Goal: Task Accomplishment & Management: Manage account settings

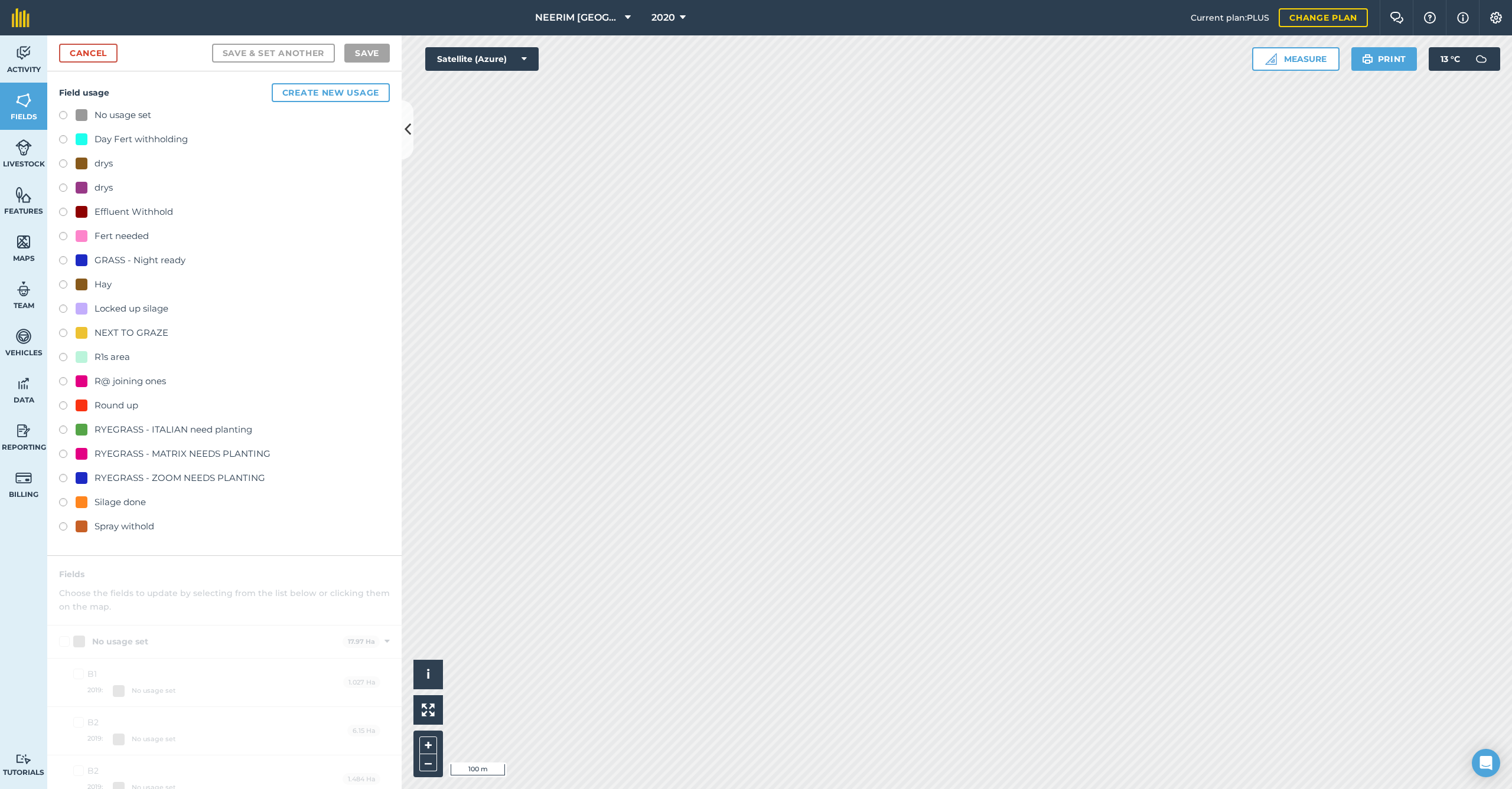
click at [122, 142] on div "Day Fert withholding" at bounding box center [141, 140] width 93 height 14
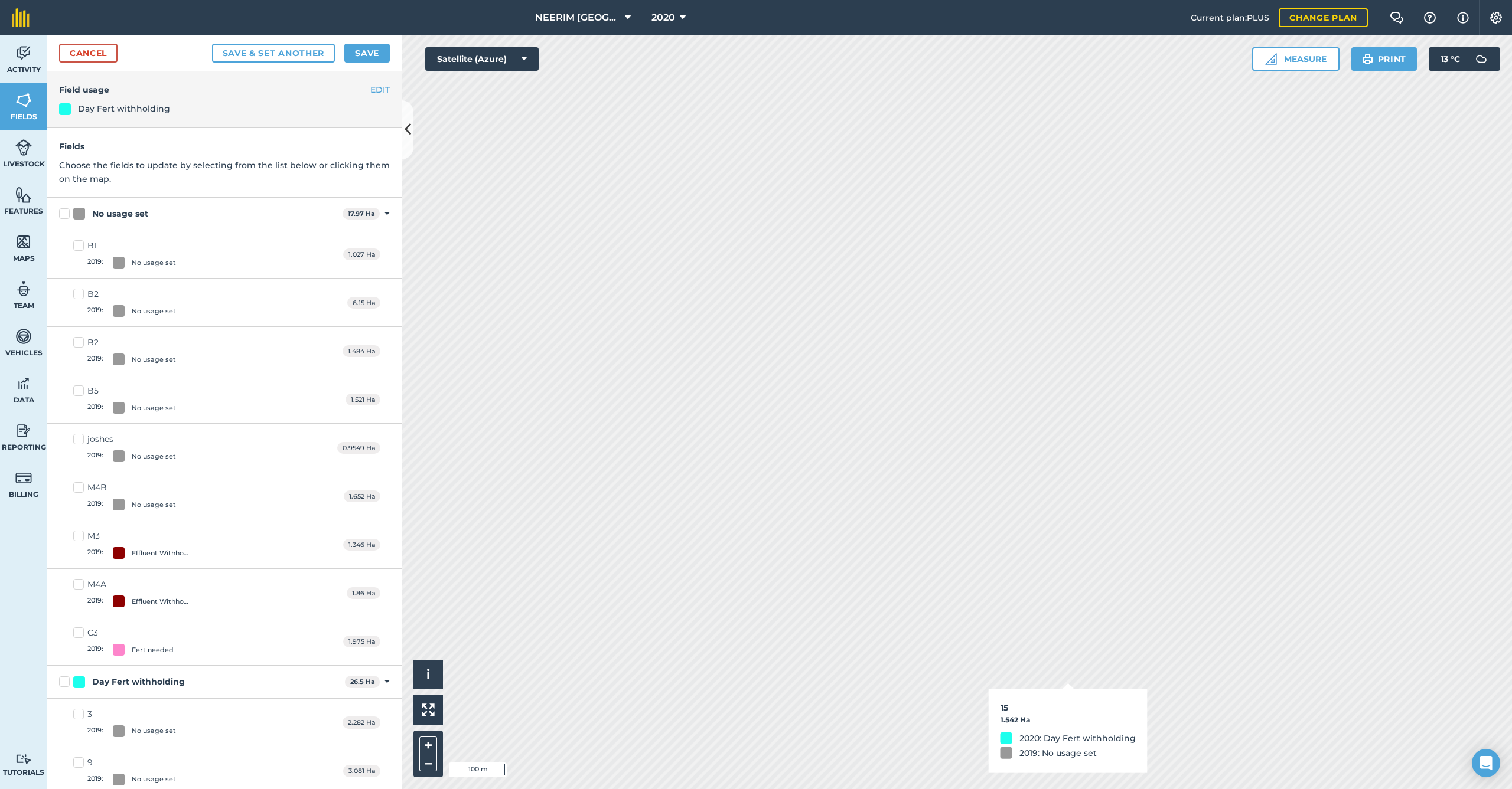
checkbox input "true"
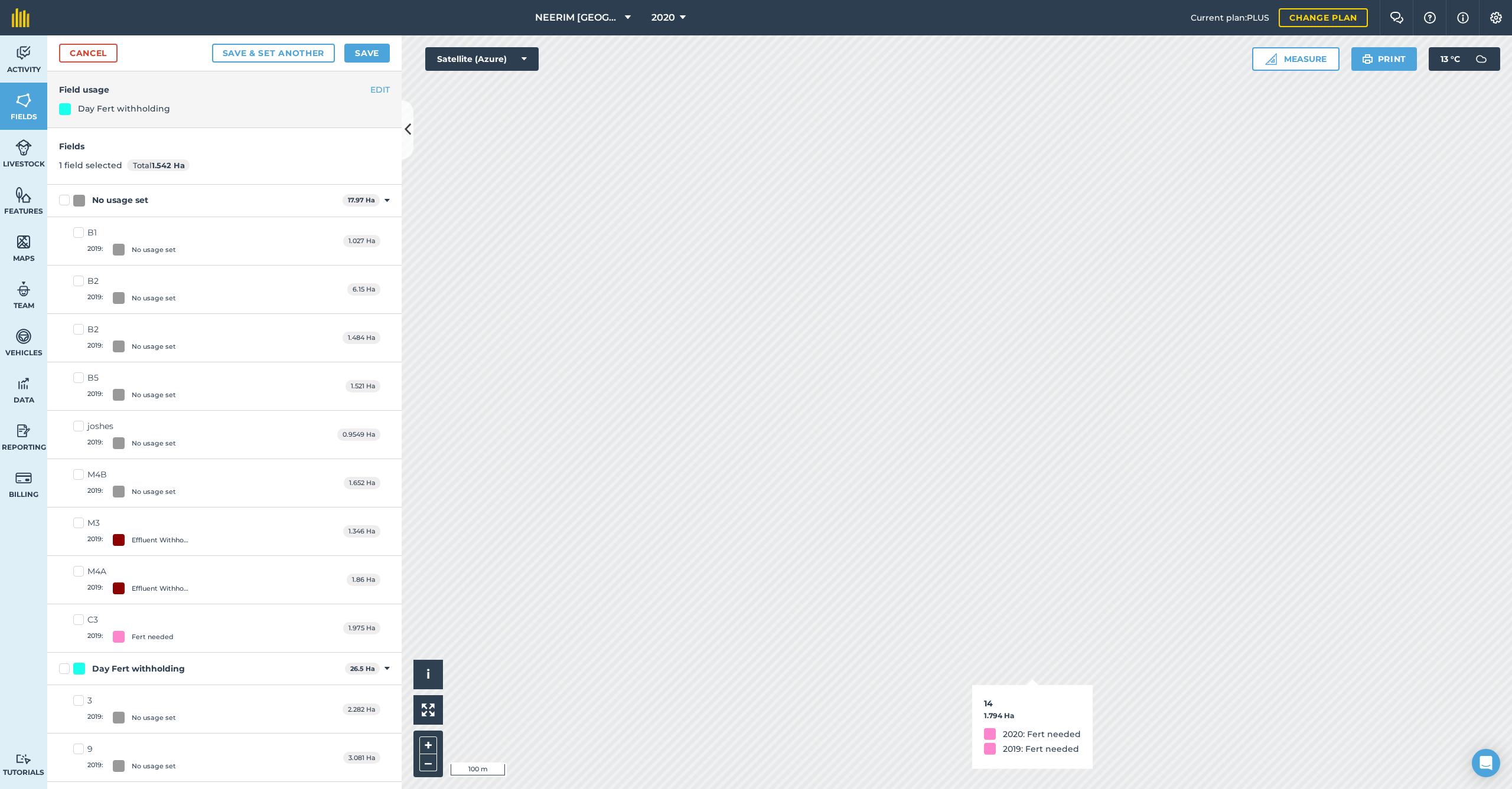
checkbox input "true"
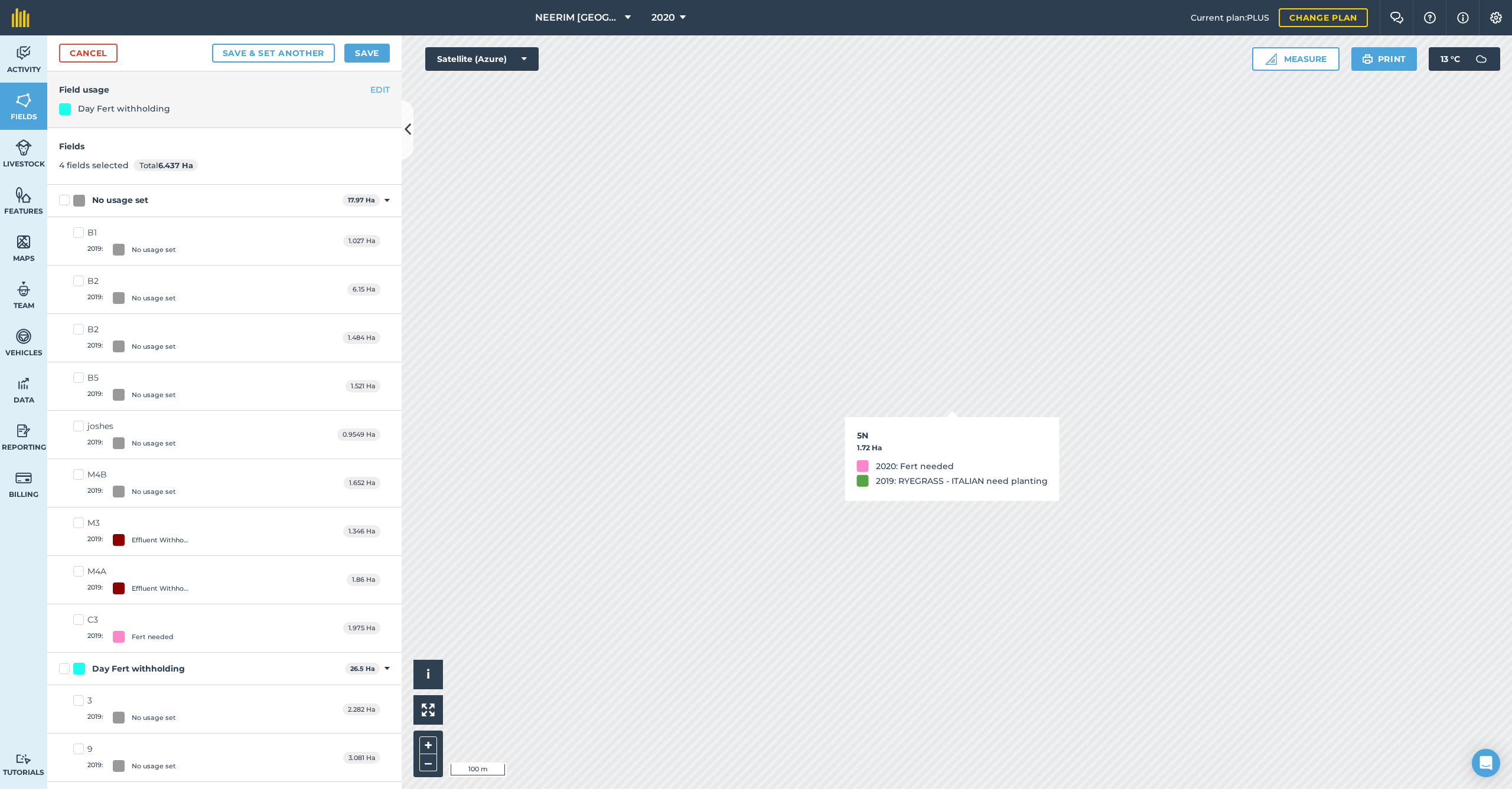
checkbox input "true"
click at [358, 56] on button "Save" at bounding box center [367, 53] width 46 height 19
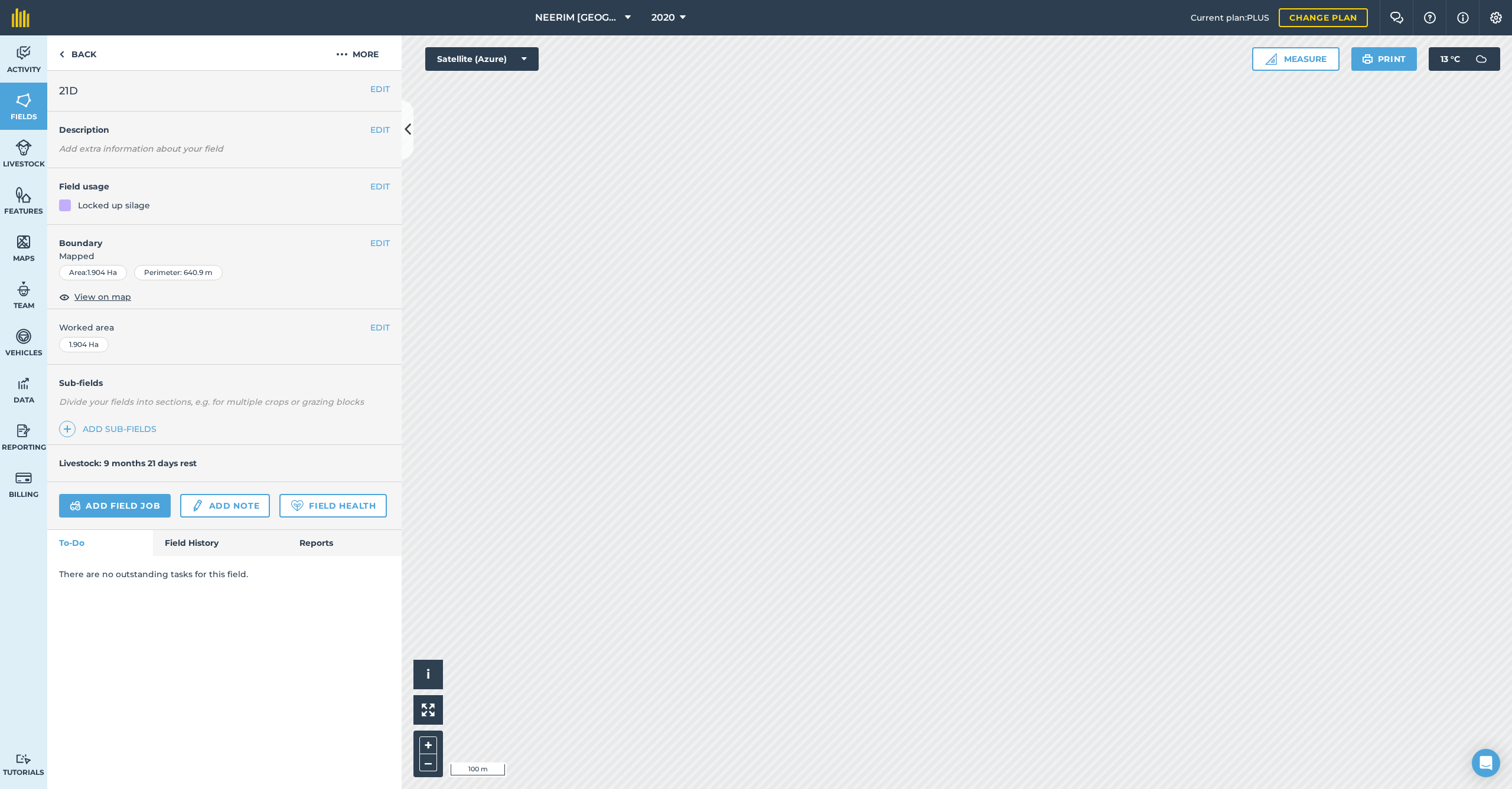
click at [375, 187] on button "EDIT" at bounding box center [380, 187] width 20 height 13
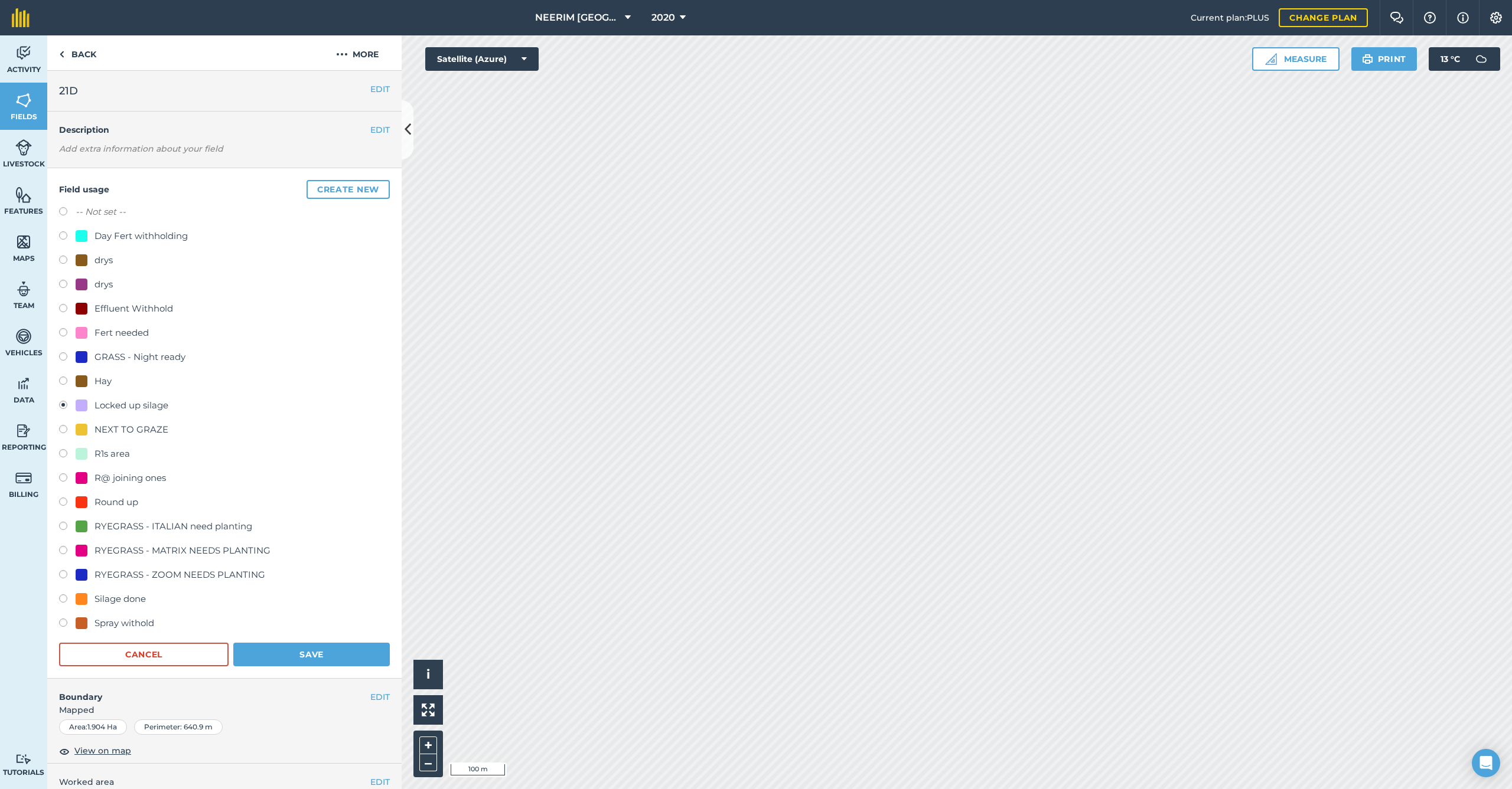
click at [143, 338] on div "Fert needed" at bounding box center [122, 333] width 54 height 14
radio input "true"
radio input "false"
click at [273, 645] on button "Save" at bounding box center [311, 654] width 156 height 24
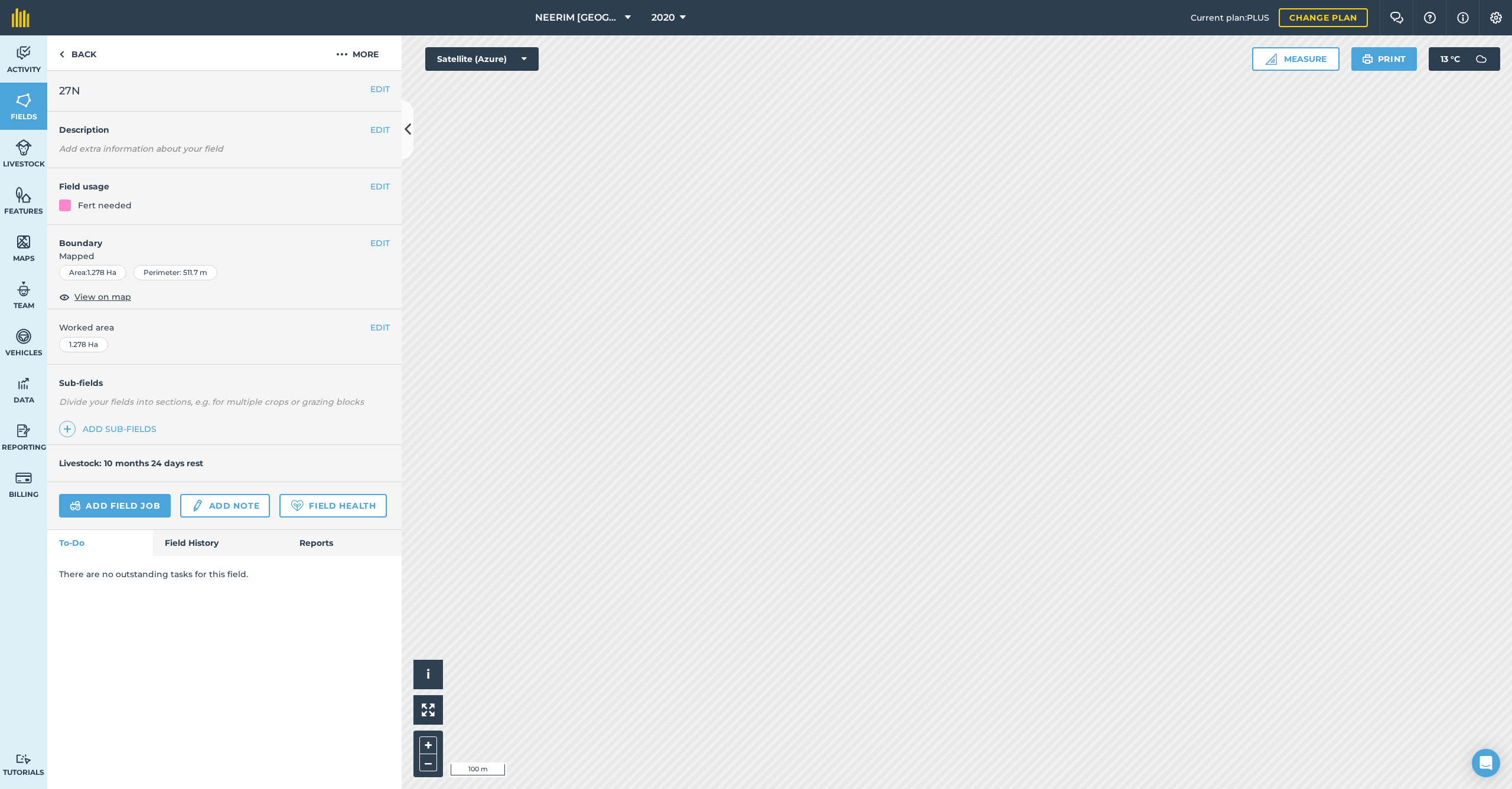
click at [375, 187] on button "EDIT" at bounding box center [380, 187] width 20 height 13
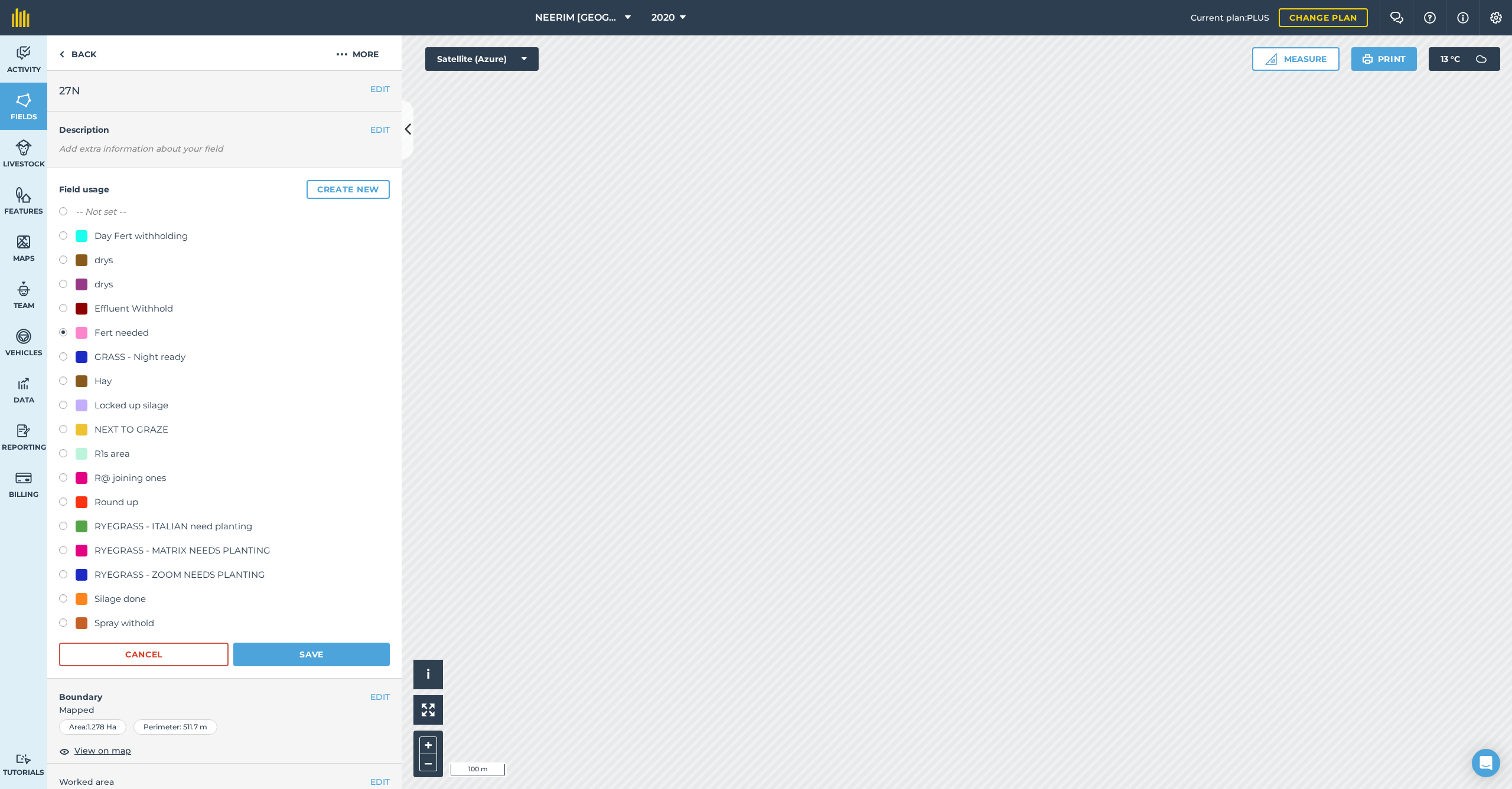
click at [140, 433] on div "NEXT TO GRAZE" at bounding box center [132, 430] width 74 height 14
radio input "true"
radio input "false"
click at [313, 654] on button "Save" at bounding box center [311, 654] width 156 height 24
